Goal: Transaction & Acquisition: Subscribe to service/newsletter

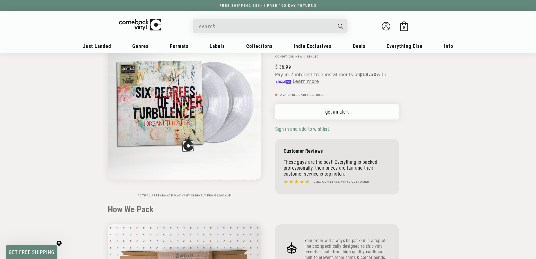
scroll to position [75, 0]
click at [336, 114] on link "get an alert" at bounding box center [337, 110] width 124 height 15
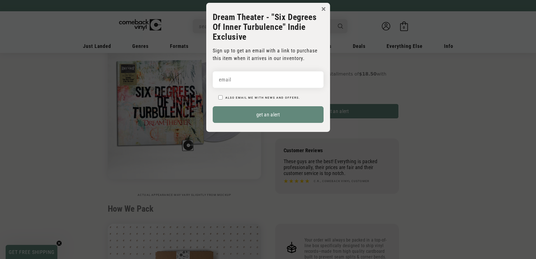
click at [281, 85] on input "email" at bounding box center [268, 79] width 111 height 17
type input "[EMAIL_ADDRESS][DOMAIN_NAME]"
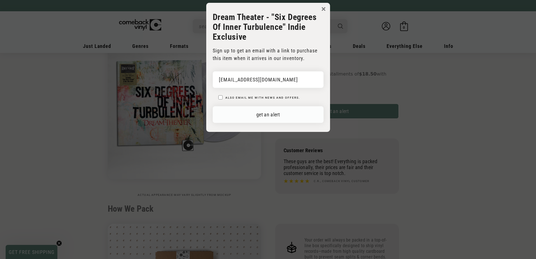
click at [277, 113] on button "get an alert" at bounding box center [268, 114] width 111 height 17
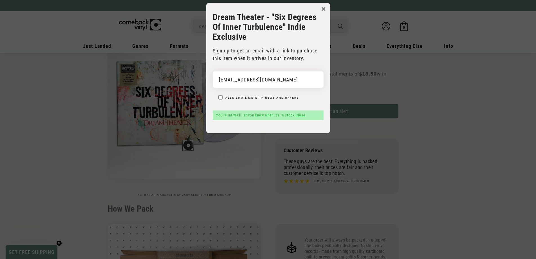
click at [323, 11] on button "×" at bounding box center [323, 9] width 5 height 8
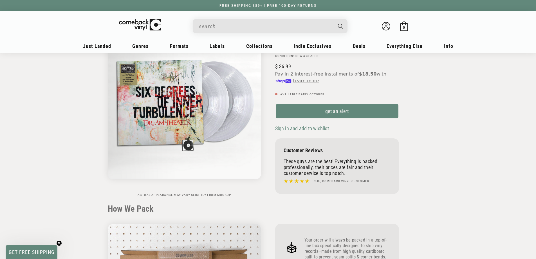
drag, startPoint x: 432, startPoint y: 136, endPoint x: 436, endPoint y: 133, distance: 5.2
drag, startPoint x: 436, startPoint y: 133, endPoint x: 421, endPoint y: 102, distance: 34.5
click at [406, 100] on div "Dream Theater Six Degrees Of Inner Turbulence GENRE(S): Metal STYLE(S): Progres…" at bounding box center [348, 101] width 160 height 190
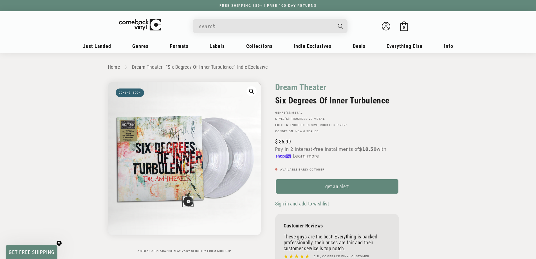
click at [39, 247] on span "GET FREE SHIPPING" at bounding box center [32, 251] width 52 height 14
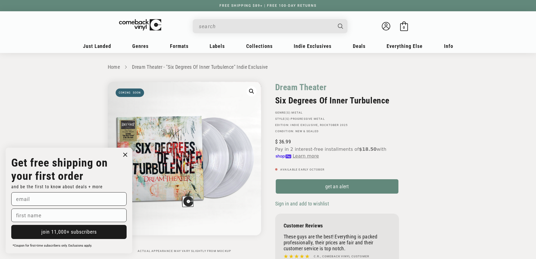
click at [67, 196] on input "email" at bounding box center [68, 199] width 115 height 14
type input "[EMAIL_ADDRESS][DOMAIN_NAME]"
click at [44, 218] on input "first name" at bounding box center [68, 215] width 115 height 14
type input "[PERSON_NAME]"
click input "Submit" at bounding box center [0, 0] width 0 height 0
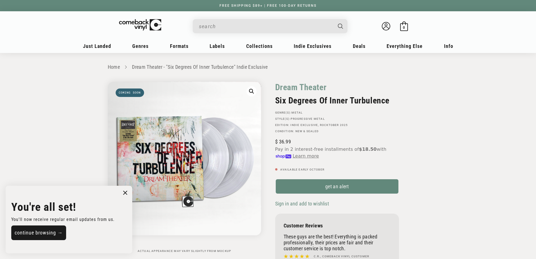
click at [123, 194] on circle "Close dialog" at bounding box center [125, 192] width 8 height 8
